Goal: Browse casually

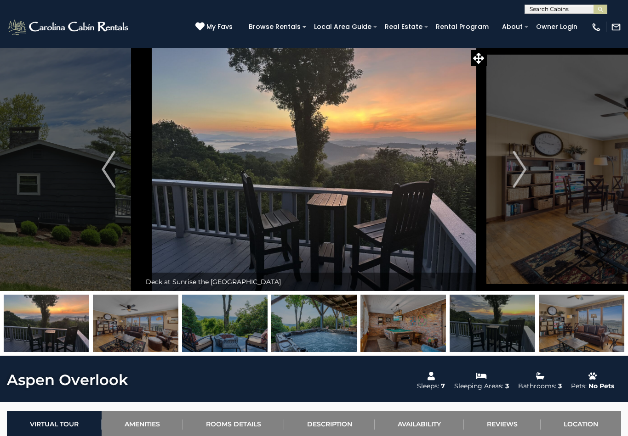
click at [113, 165] on img "Previous" at bounding box center [109, 169] width 14 height 37
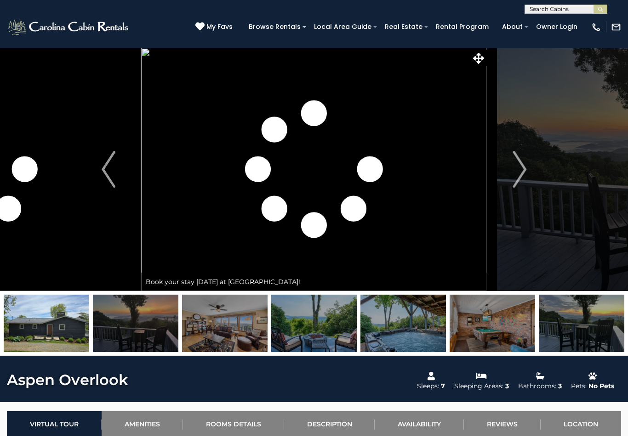
click at [523, 172] on img "Next" at bounding box center [519, 169] width 14 height 37
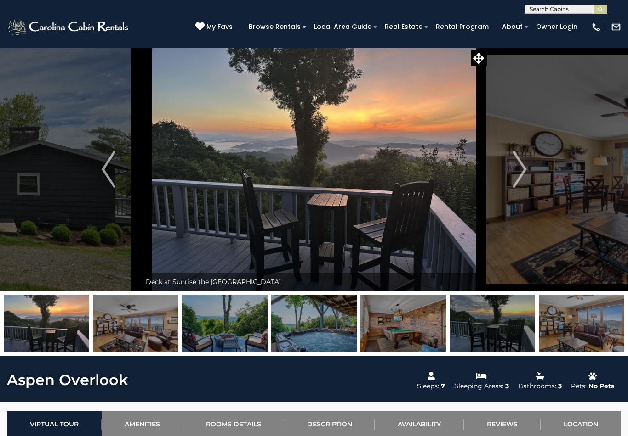
click at [521, 170] on img "Next" at bounding box center [519, 169] width 14 height 37
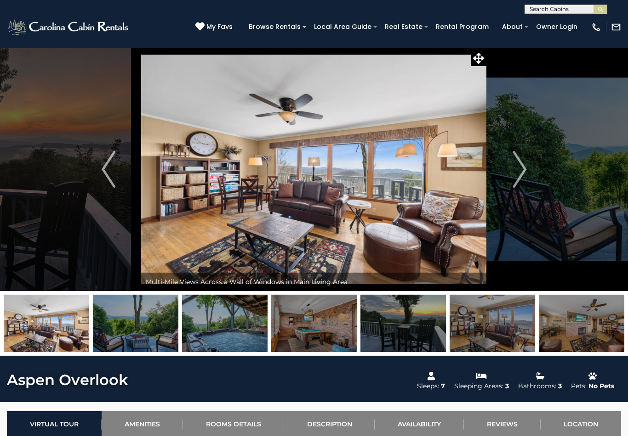
click at [526, 167] on img "Next" at bounding box center [519, 169] width 14 height 37
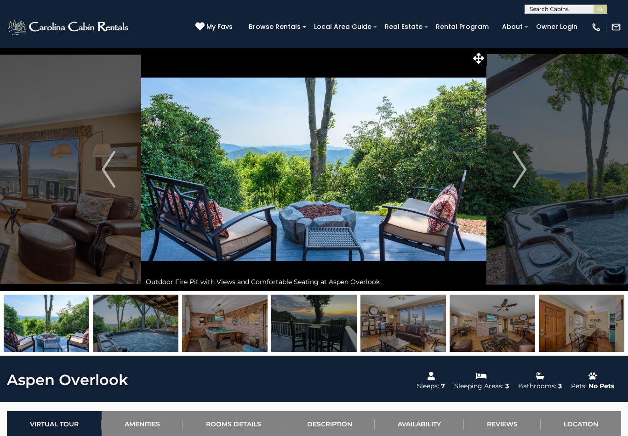
click at [525, 176] on img "Next" at bounding box center [519, 169] width 14 height 37
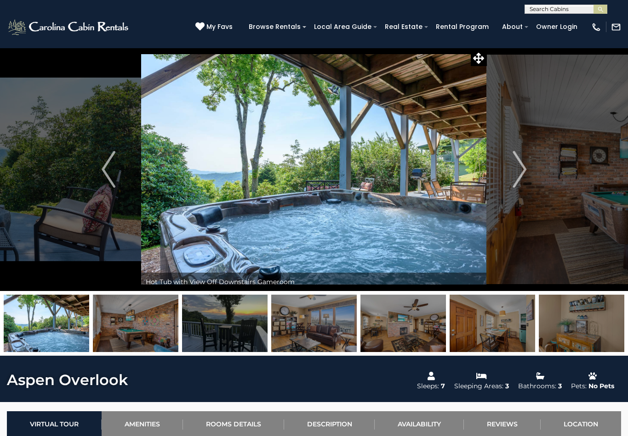
click at [523, 169] on img "Next" at bounding box center [519, 169] width 14 height 37
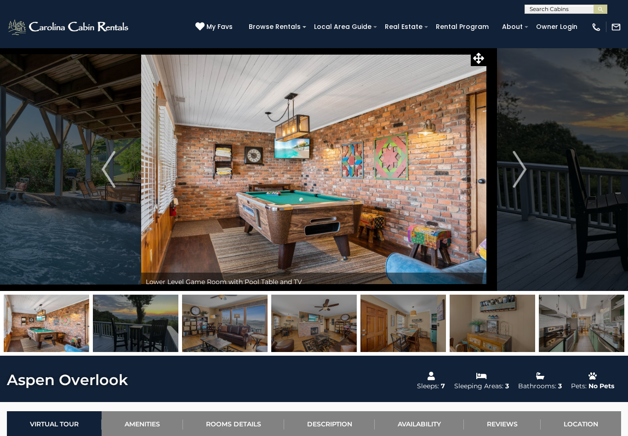
click at [520, 166] on img "Next" at bounding box center [519, 169] width 14 height 37
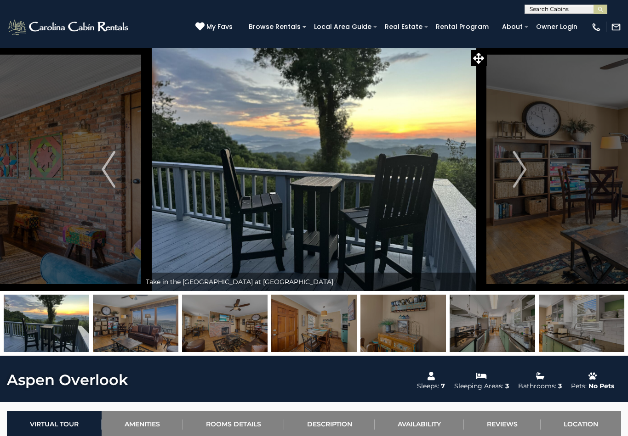
click at [518, 175] on img "Next" at bounding box center [519, 169] width 14 height 37
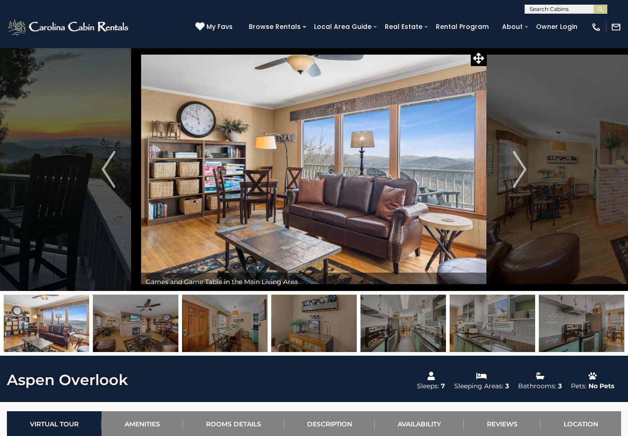
click at [526, 171] on img "Next" at bounding box center [519, 169] width 14 height 37
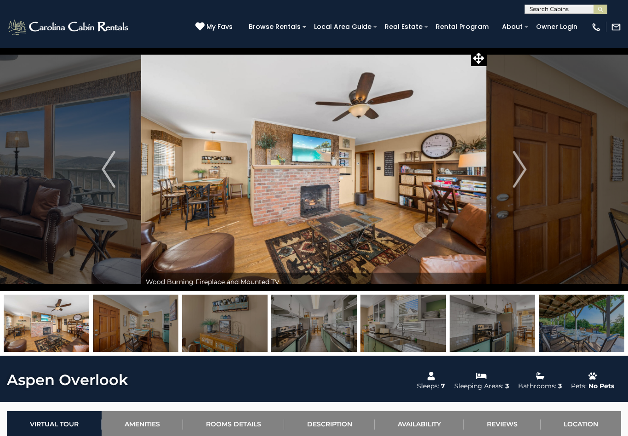
click at [522, 170] on img "Next" at bounding box center [519, 169] width 14 height 37
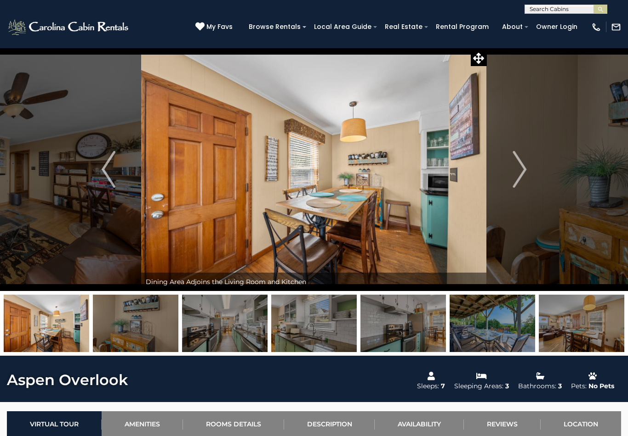
click at [521, 167] on img "Next" at bounding box center [519, 169] width 14 height 37
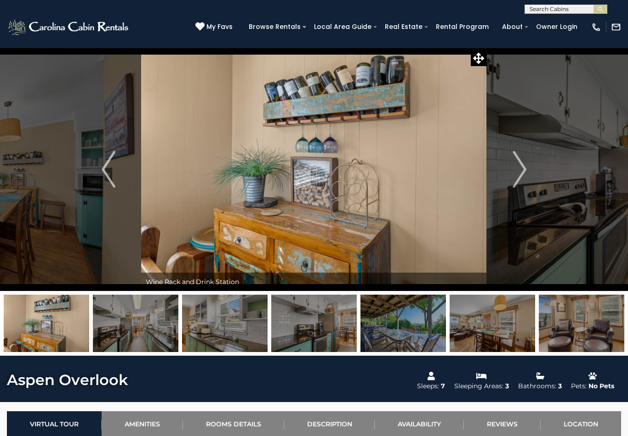
click at [521, 170] on img "Next" at bounding box center [519, 169] width 14 height 37
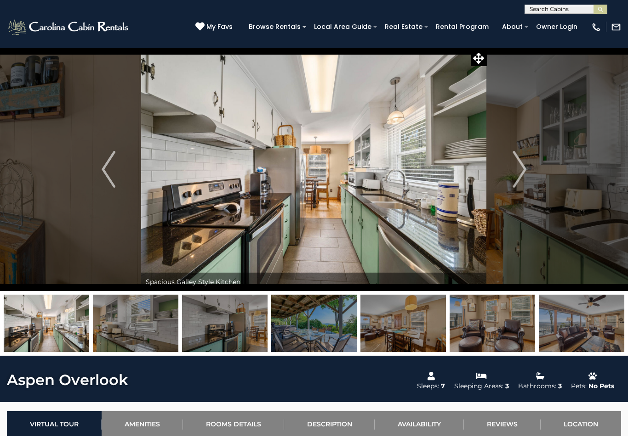
click at [527, 162] on button "Next" at bounding box center [519, 170] width 65 height 244
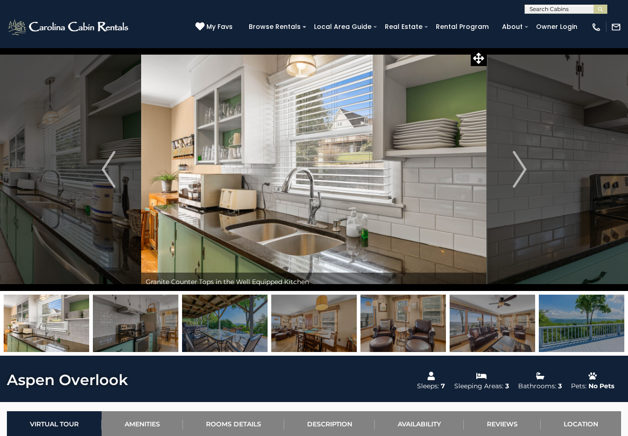
click at [524, 171] on img "Next" at bounding box center [519, 169] width 14 height 37
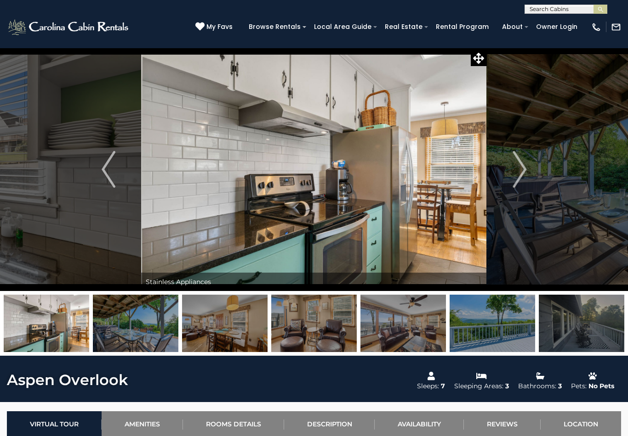
click at [522, 170] on img "Next" at bounding box center [519, 169] width 14 height 37
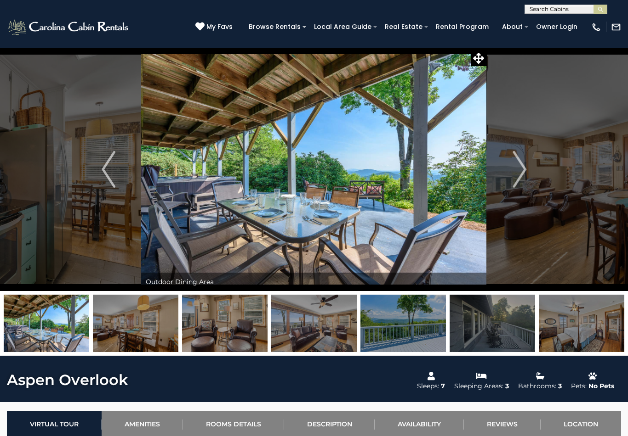
click at [493, 326] on img at bounding box center [491, 323] width 85 height 57
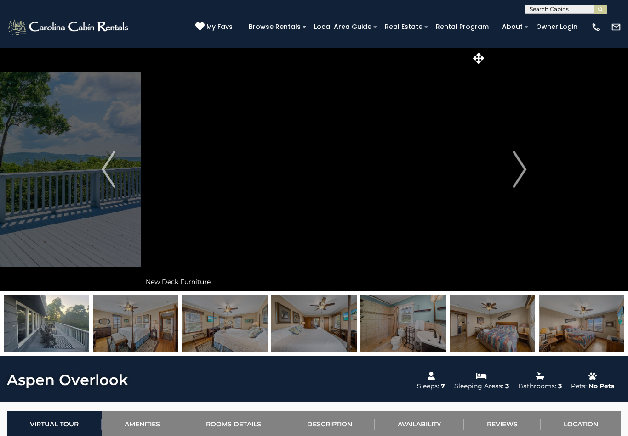
click at [520, 170] on img "Next" at bounding box center [519, 169] width 14 height 37
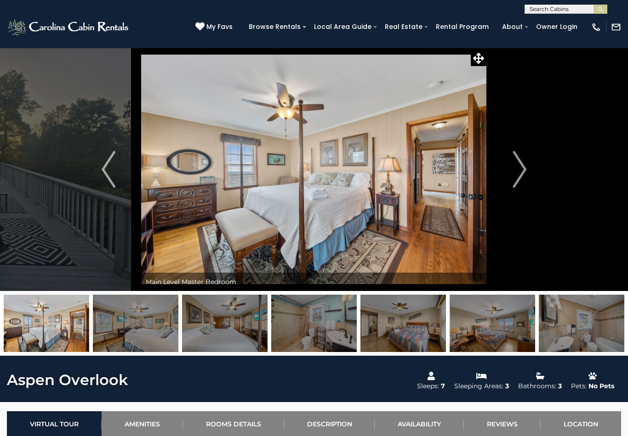
click at [524, 167] on img "Next" at bounding box center [519, 169] width 14 height 37
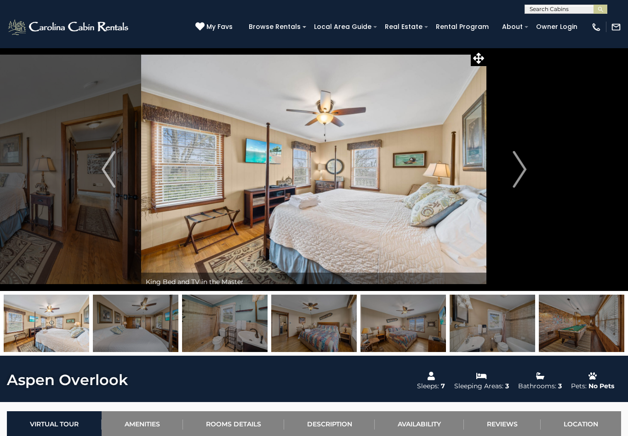
click at [526, 174] on img "Next" at bounding box center [519, 169] width 14 height 37
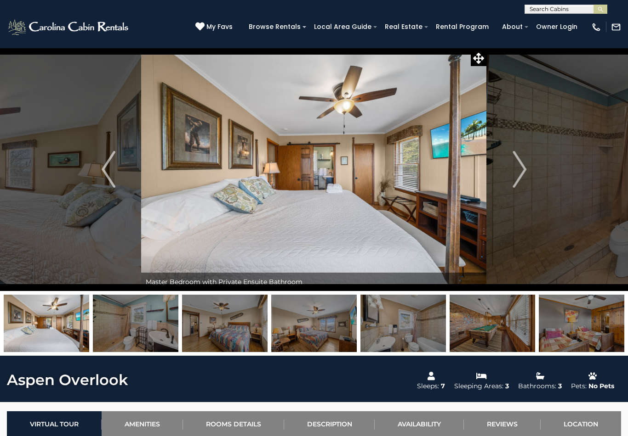
click at [524, 173] on img "Next" at bounding box center [519, 169] width 14 height 37
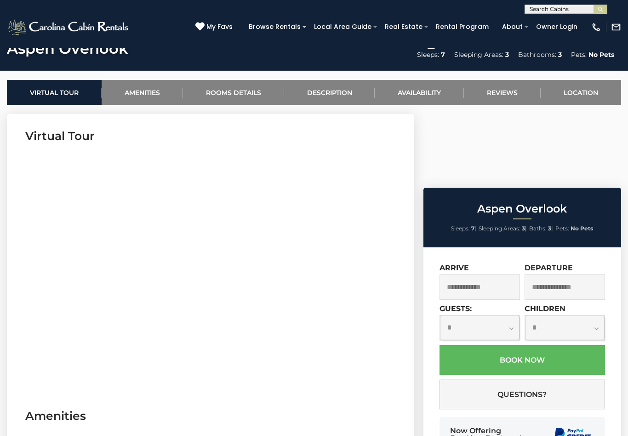
scroll to position [330, 0]
